Goal: Information Seeking & Learning: Learn about a topic

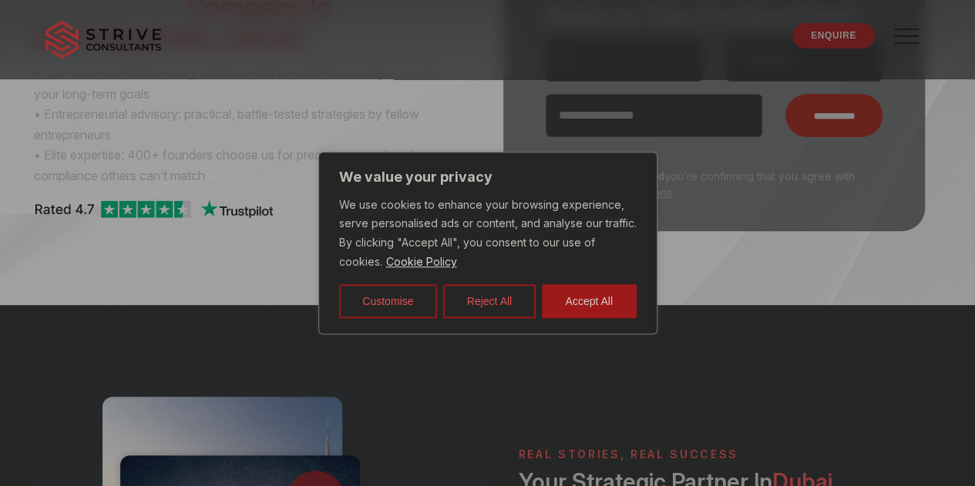
scroll to position [213, 0]
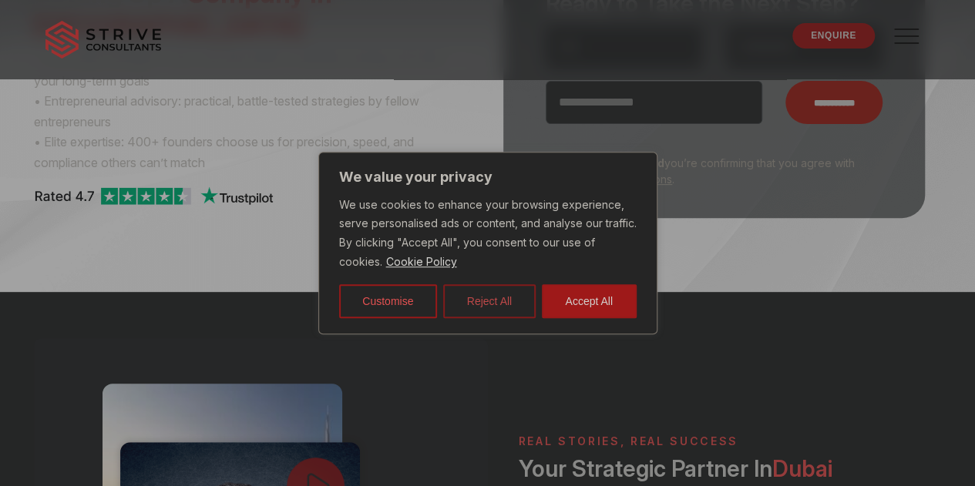
click at [486, 298] on button "Reject All" at bounding box center [489, 301] width 93 height 34
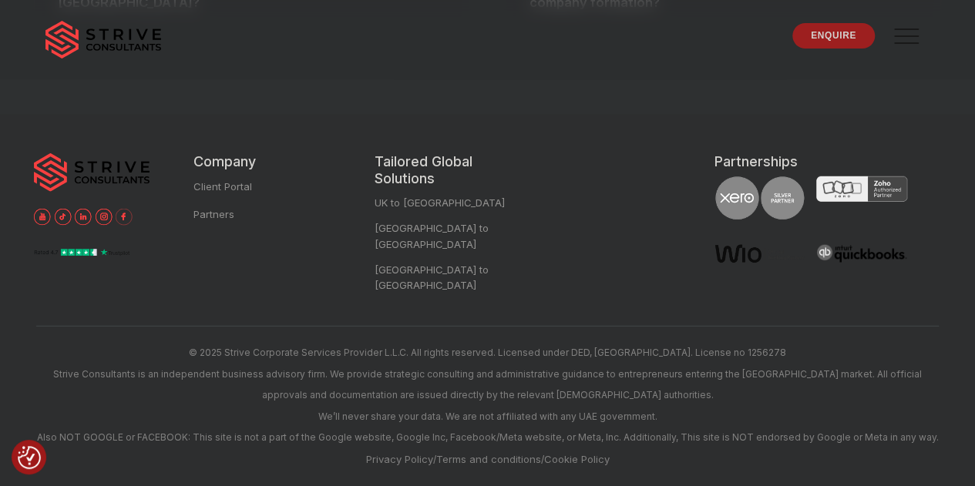
scroll to position [5183, 0]
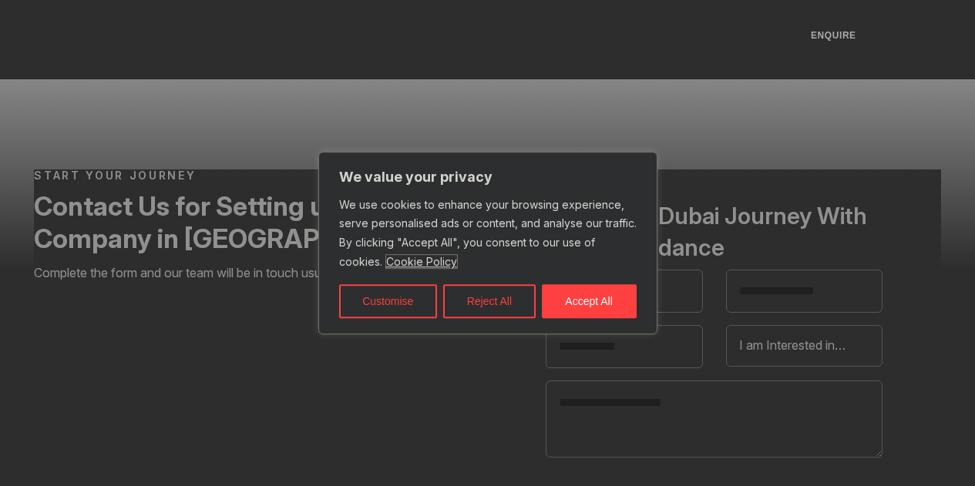
select select "Contact form"
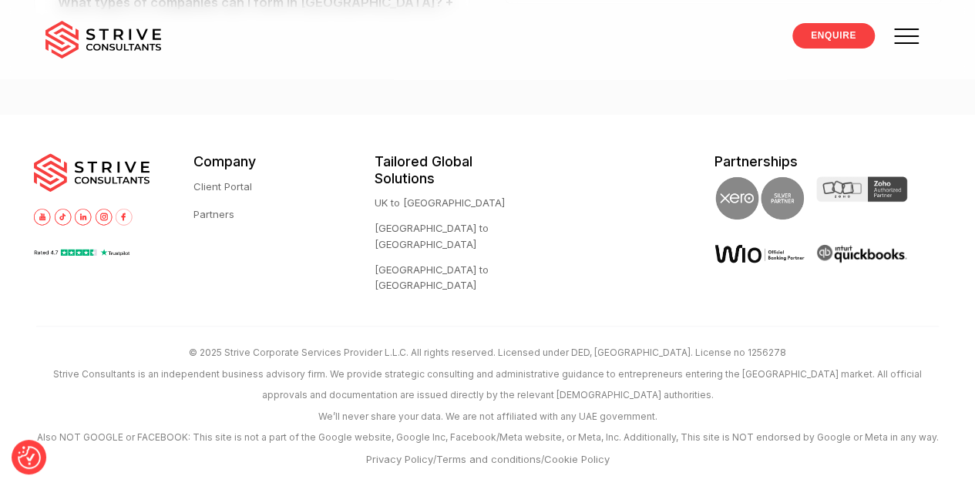
scroll to position [3207, 0]
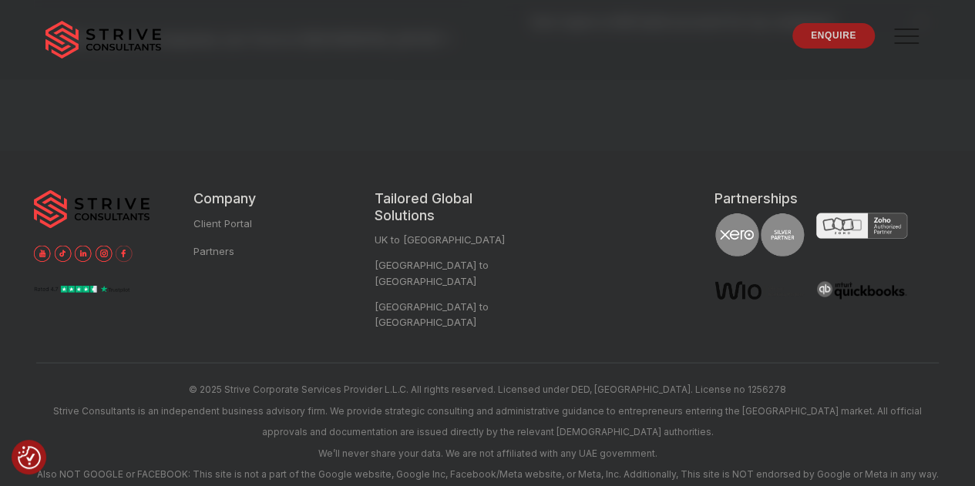
scroll to position [1597, 0]
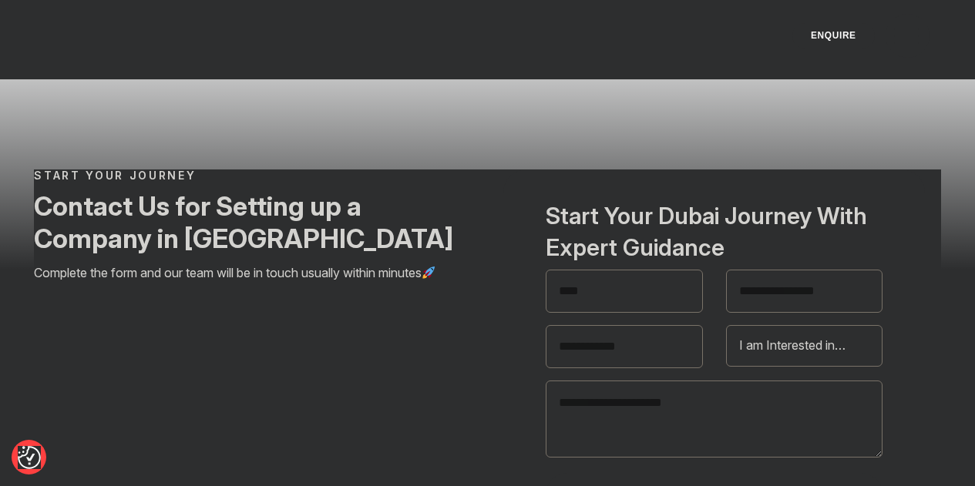
select select "Contact form"
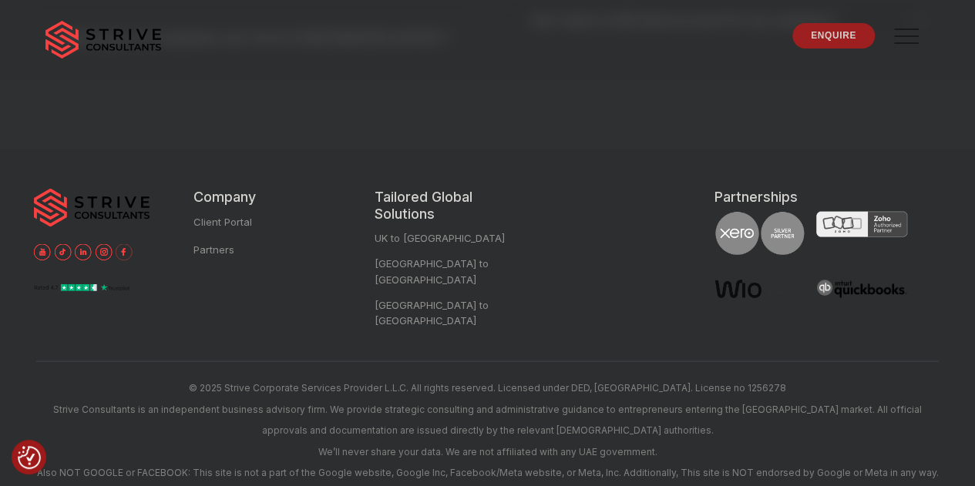
scroll to position [1597, 0]
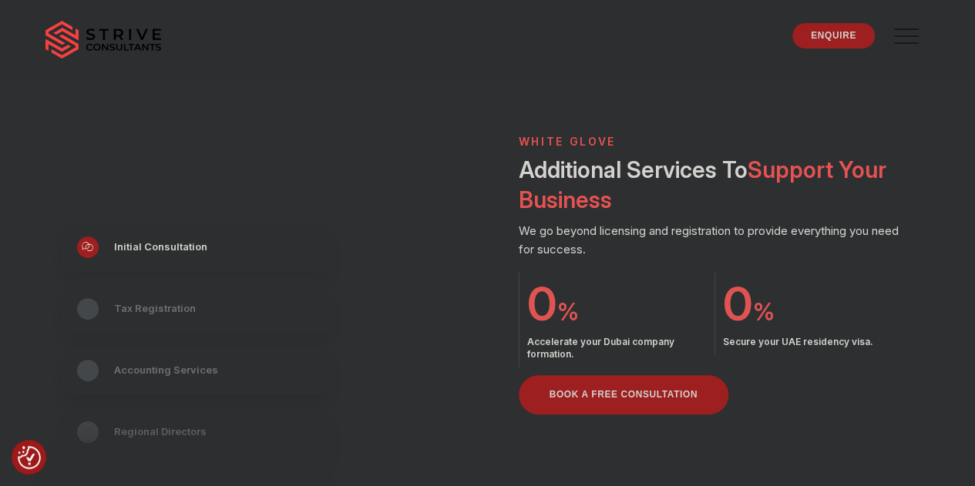
scroll to position [3315, 0]
